Goal: Check status: Check status

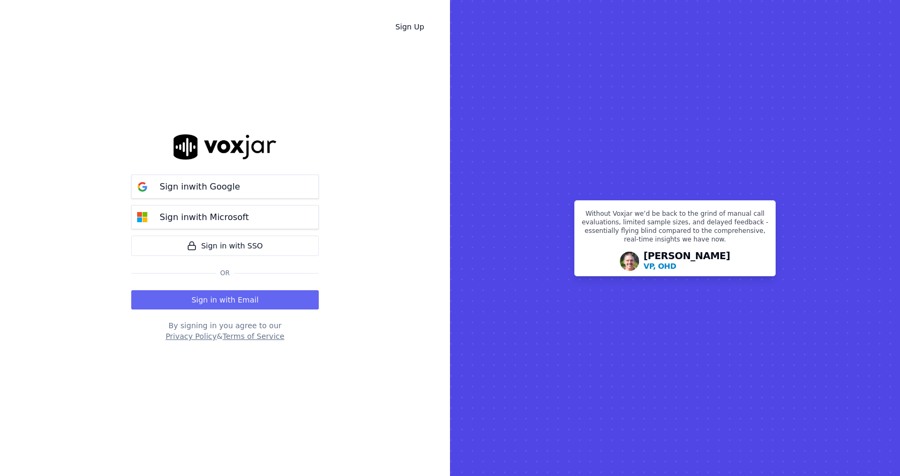
click at [155, 190] on div "Sign in with Google" at bounding box center [199, 187] width 93 height 13
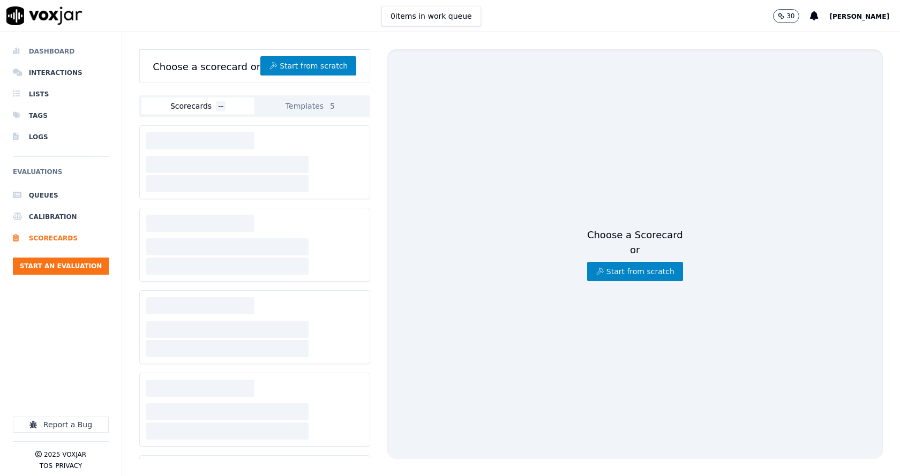
click at [60, 50] on li "Dashboard" at bounding box center [61, 51] width 96 height 21
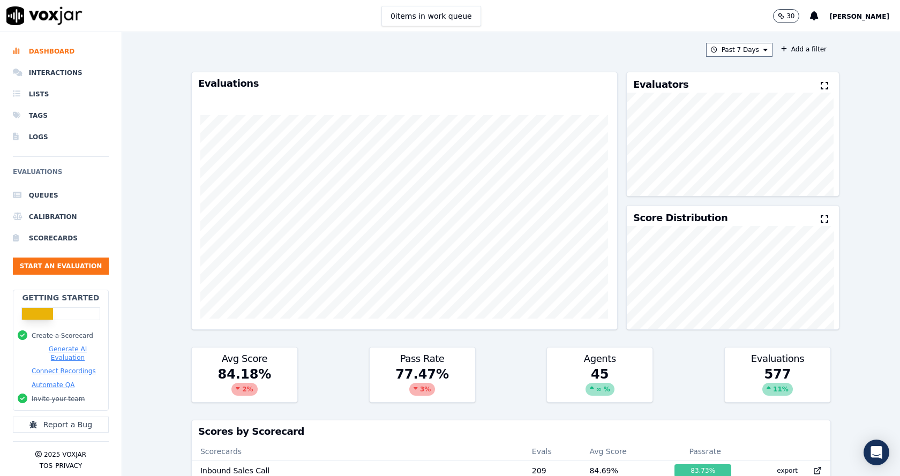
scroll to position [542, 0]
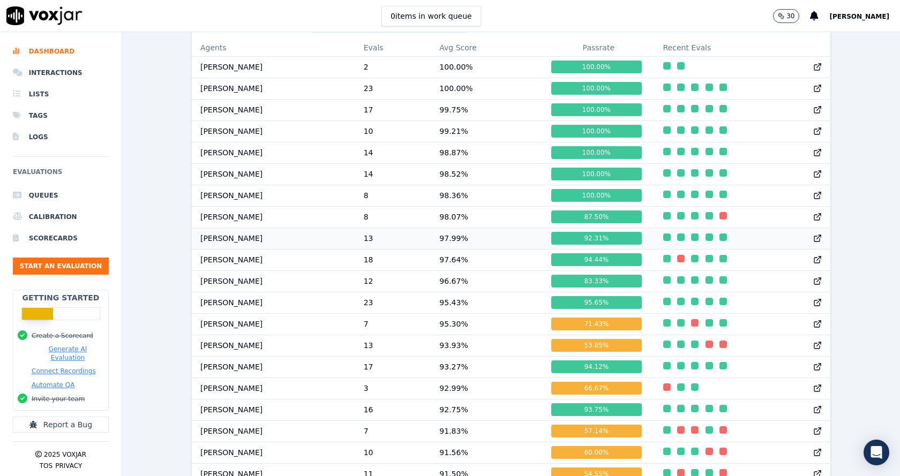
click at [469, 248] on td "97.99 %" at bounding box center [487, 238] width 112 height 21
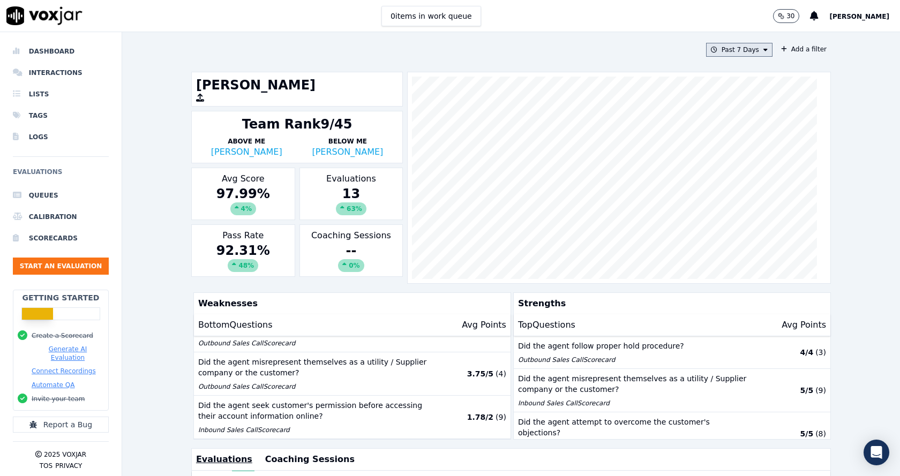
click at [720, 48] on button "Past 7 Days" at bounding box center [739, 50] width 66 height 14
click at [747, 93] on input "From" at bounding box center [720, 90] width 94 height 24
type input "2025-07-21T00:00"
click at [747, 66] on label "From" at bounding box center [720, 69] width 94 height 9
click at [747, 78] on input "From" at bounding box center [720, 90] width 94 height 24
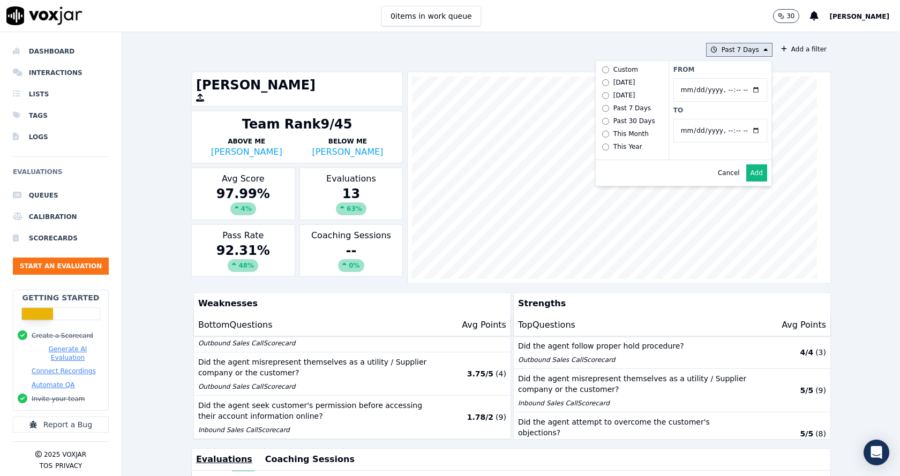
click at [746, 132] on input "To" at bounding box center [720, 131] width 94 height 24
type input "2025-08-20T23:59"
click at [746, 182] on button "Add" at bounding box center [756, 172] width 21 height 17
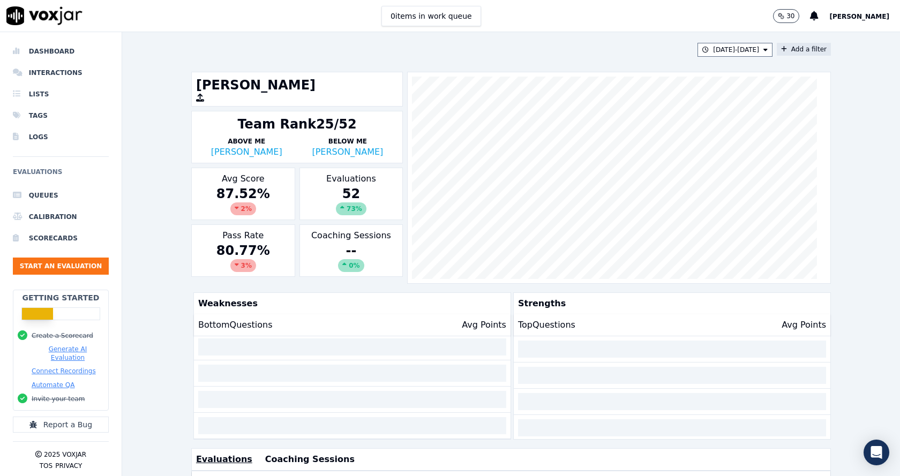
click at [791, 46] on button "Add a filter" at bounding box center [804, 49] width 54 height 13
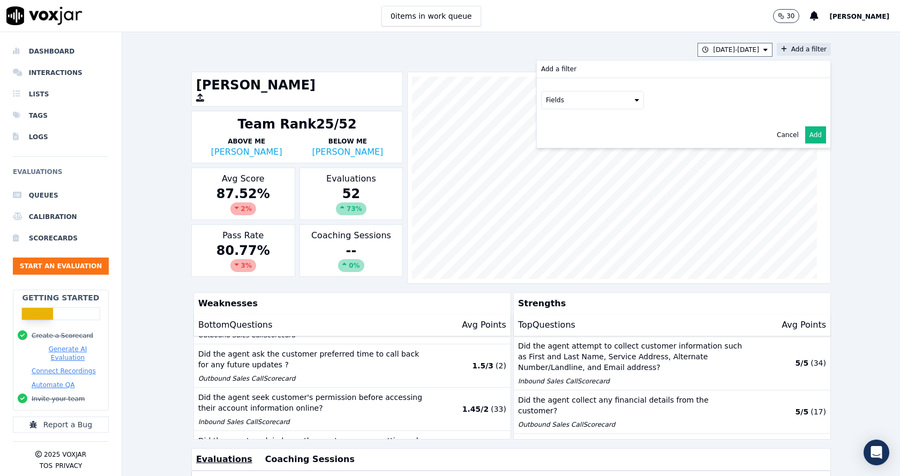
drag, startPoint x: 578, startPoint y: 100, endPoint x: 580, endPoint y: 107, distance: 7.5
click at [579, 101] on button "Fields" at bounding box center [592, 100] width 103 height 18
click at [559, 204] on div "scorecard" at bounding box center [575, 208] width 32 height 9
click at [640, 124] on button "Fields" at bounding box center [605, 123] width 103 height 18
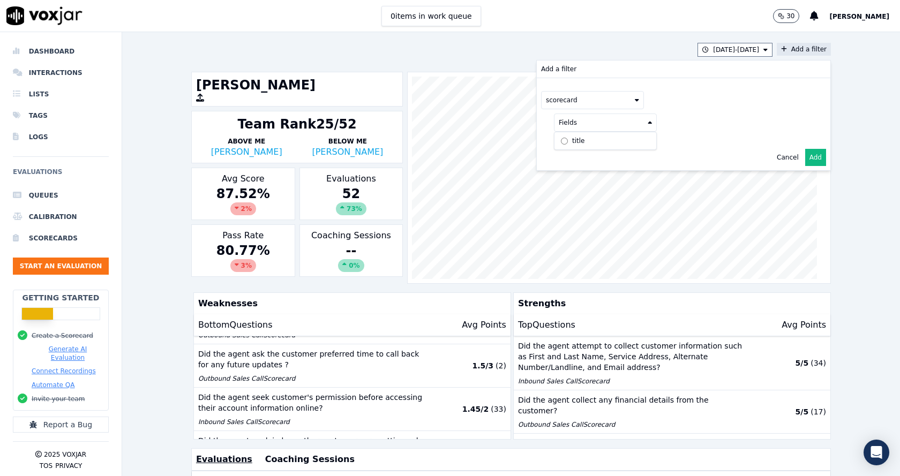
click at [580, 143] on label "title" at bounding box center [606, 140] width 98 height 13
click at [684, 116] on button at bounding box center [738, 122] width 154 height 16
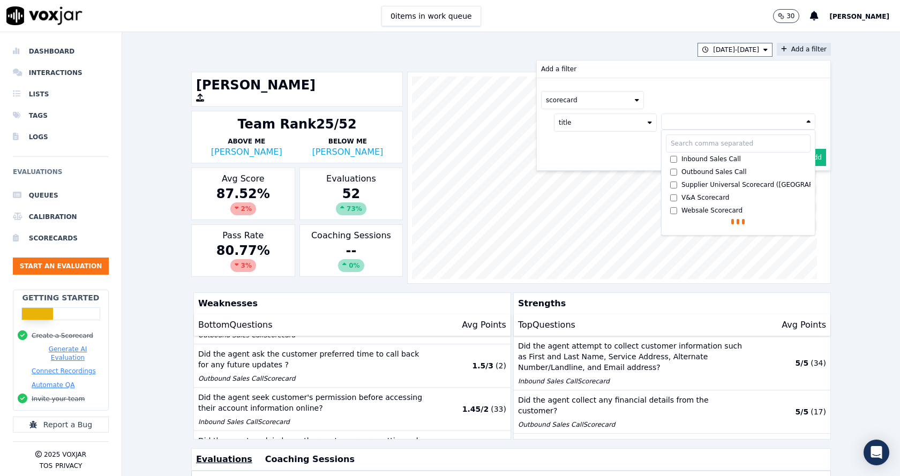
click at [682, 171] on div "Outbound Sales Call" at bounding box center [714, 172] width 65 height 9
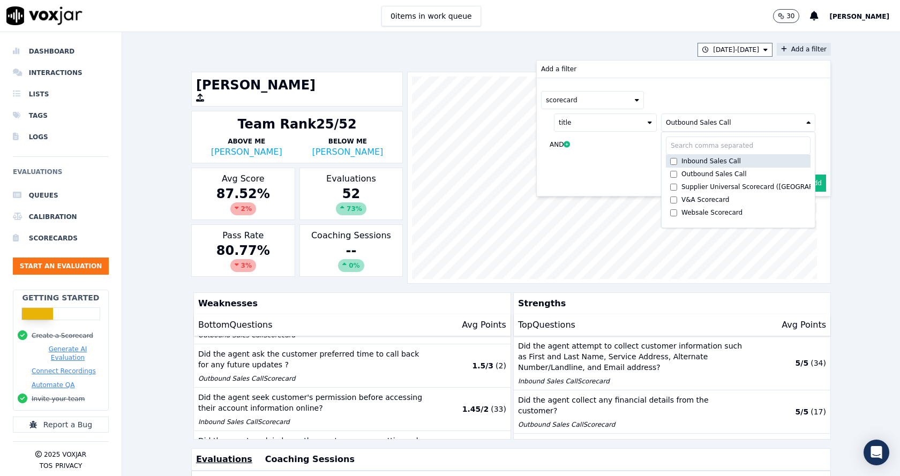
click at [682, 160] on div "Inbound Sales Call" at bounding box center [711, 161] width 59 height 9
click at [637, 173] on div "Cancel Add" at bounding box center [684, 183] width 294 height 26
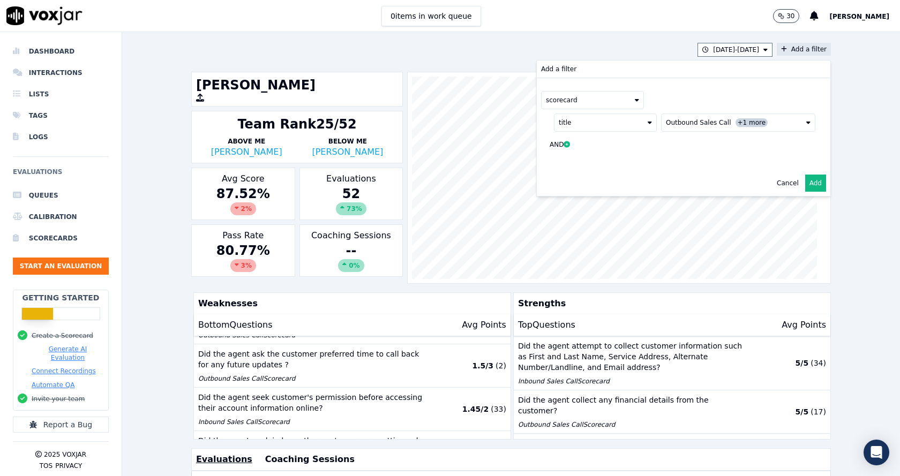
click at [805, 187] on button "Add" at bounding box center [815, 183] width 21 height 17
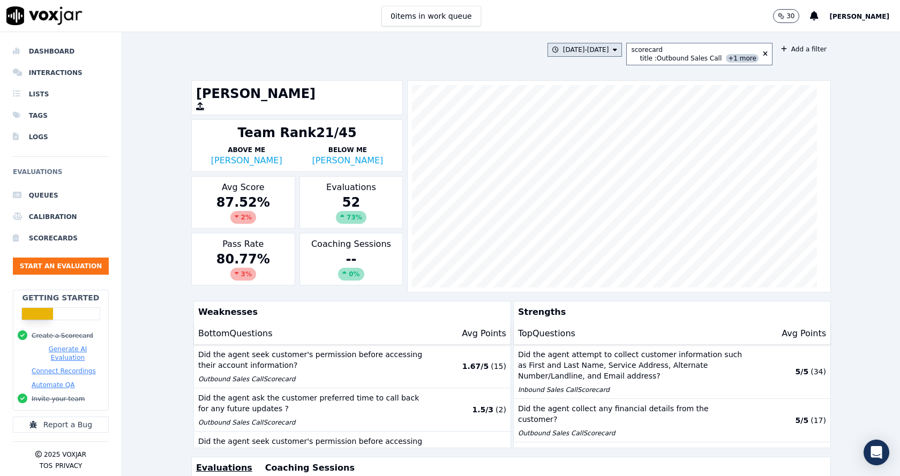
click at [610, 55] on button "7/21/25 - 8/20/25" at bounding box center [585, 50] width 75 height 14
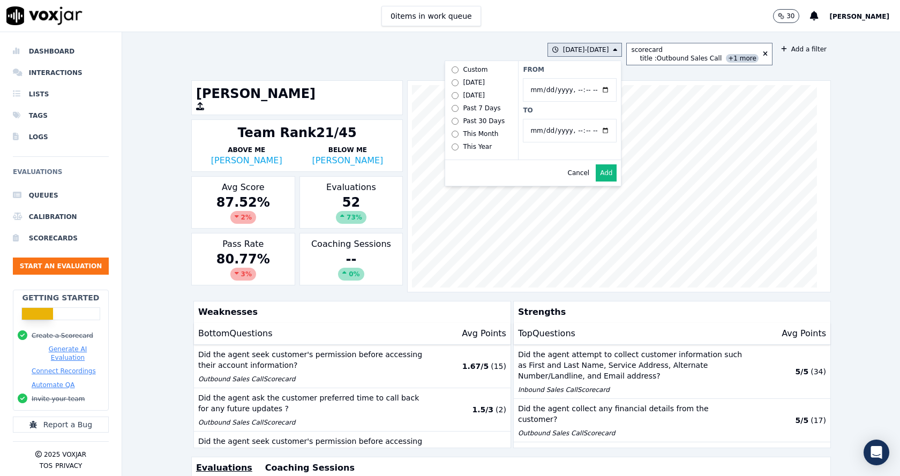
click at [605, 87] on input "From" at bounding box center [570, 90] width 94 height 24
type input "2025-08-21T00:00"
click at [594, 72] on label "From" at bounding box center [570, 69] width 94 height 9
click at [594, 78] on input "From" at bounding box center [570, 90] width 94 height 24
click at [612, 131] on input "To" at bounding box center [570, 131] width 94 height 24
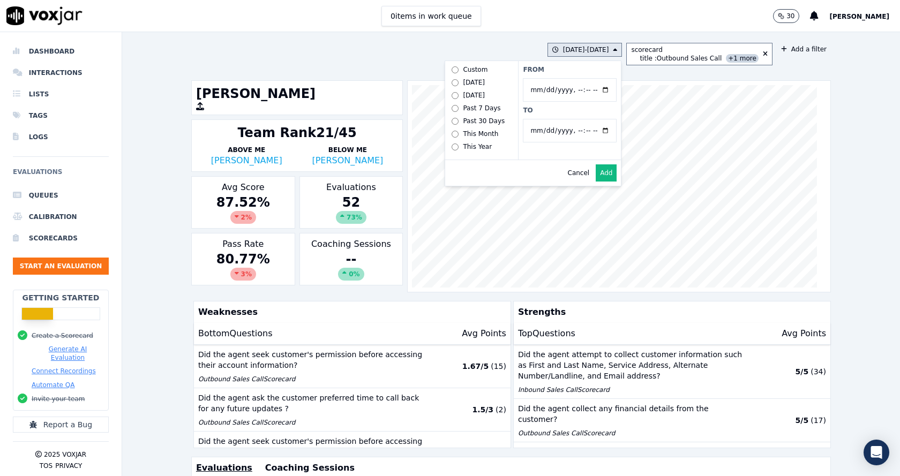
click at [610, 131] on input "To" at bounding box center [570, 131] width 94 height 24
click at [606, 131] on input "To" at bounding box center [570, 131] width 94 height 24
type input "2025-09-16T23:59"
click at [556, 117] on div "From To" at bounding box center [569, 110] width 103 height 99
click at [609, 179] on button "Add" at bounding box center [606, 172] width 21 height 17
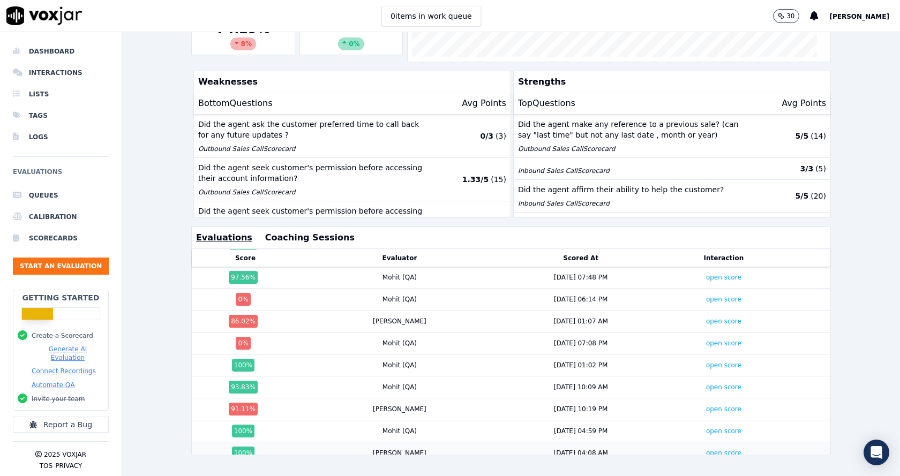
scroll to position [483, 0]
click at [706, 297] on link "open score" at bounding box center [723, 301] width 35 height 8
click at [706, 341] on link "open score" at bounding box center [723, 345] width 35 height 8
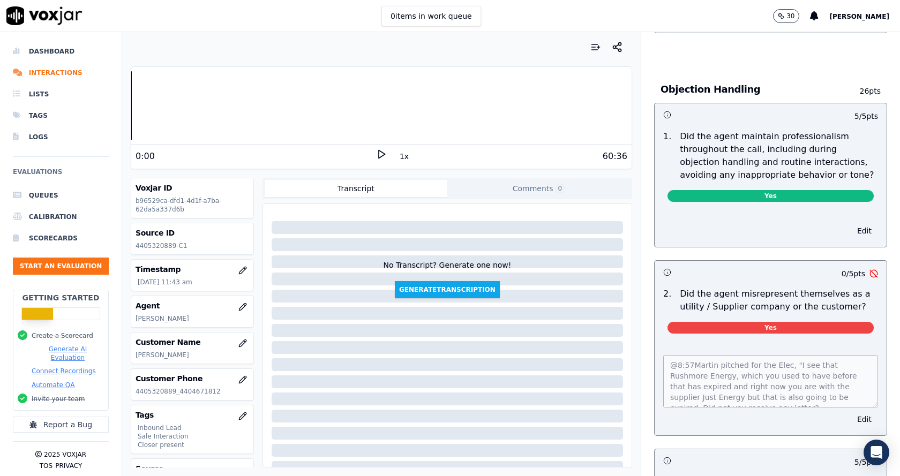
scroll to position [1393, 0]
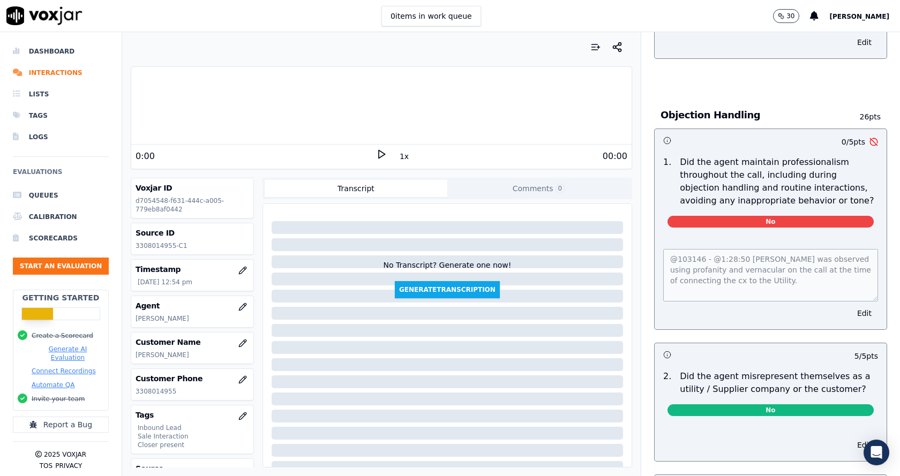
scroll to position [1232, 0]
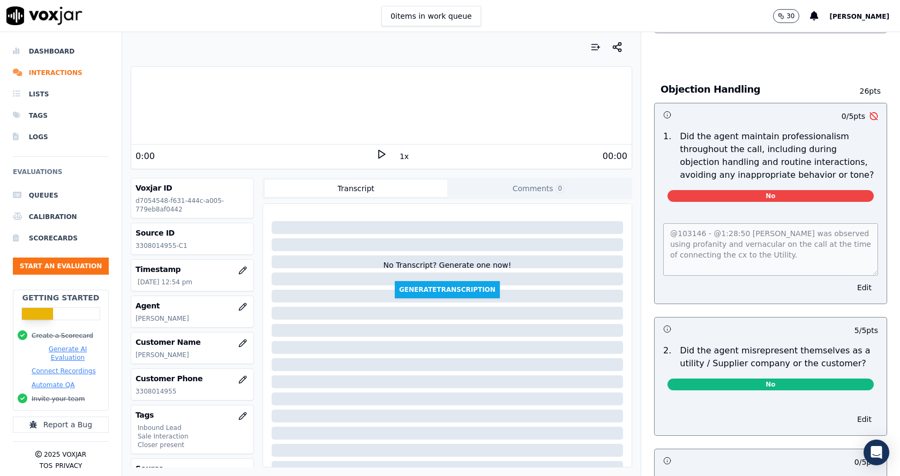
click at [847, 287] on div "@103146 - @1:28:50 Martin was observed using profanity and vernacular on the ca…" at bounding box center [771, 257] width 232 height 93
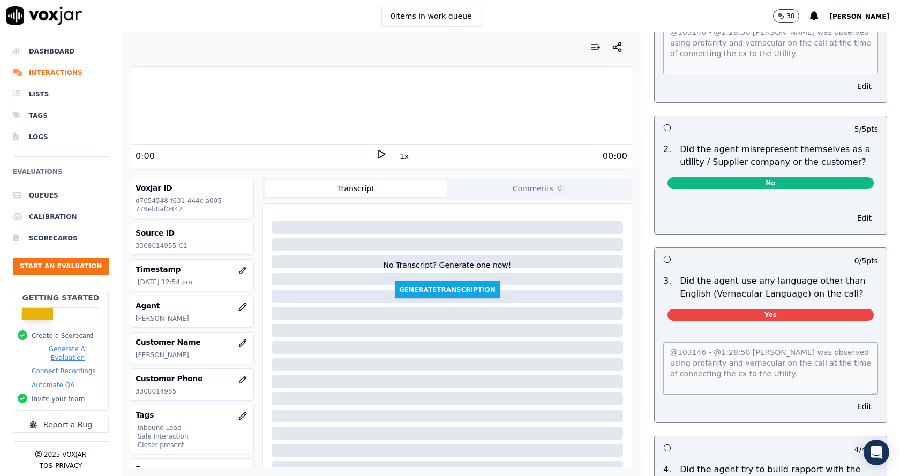
scroll to position [1447, 0]
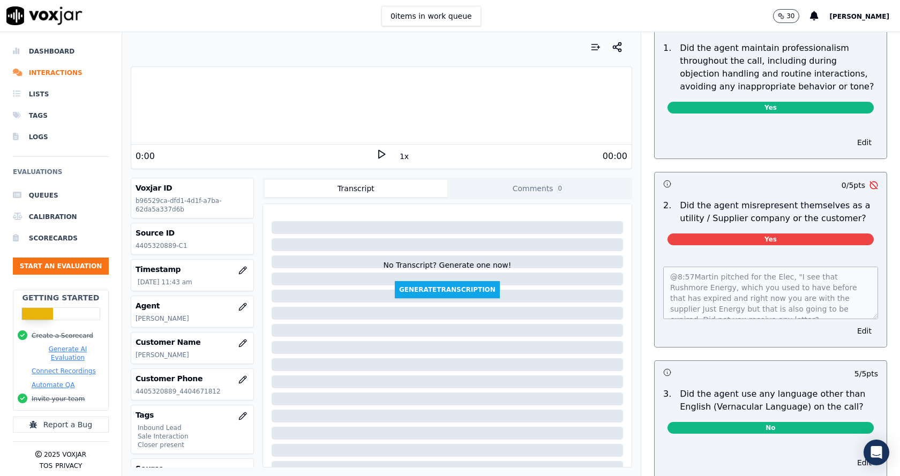
scroll to position [1339, 0]
